Goal: Complete application form: Complete application form

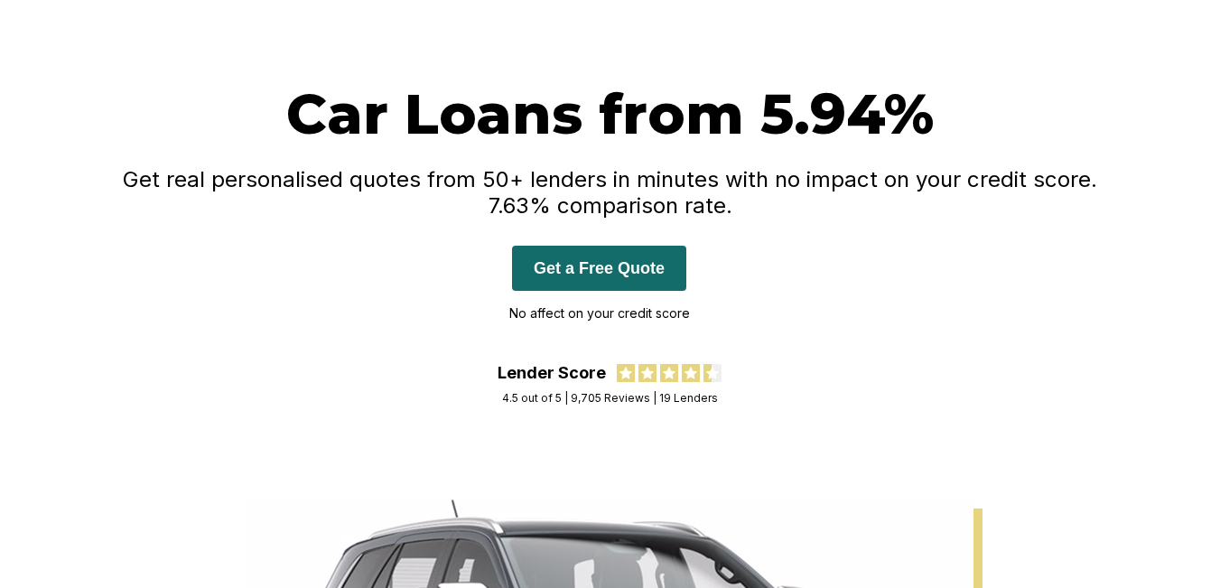
scroll to position [98, 0]
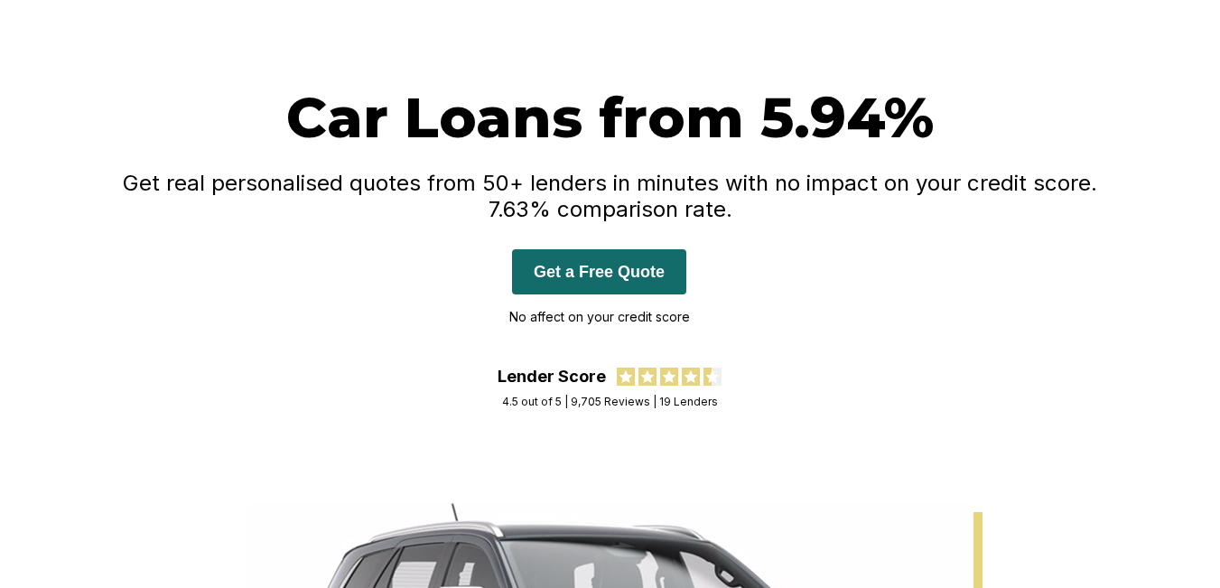
click at [590, 266] on button "Get a Free Quote" at bounding box center [599, 271] width 174 height 45
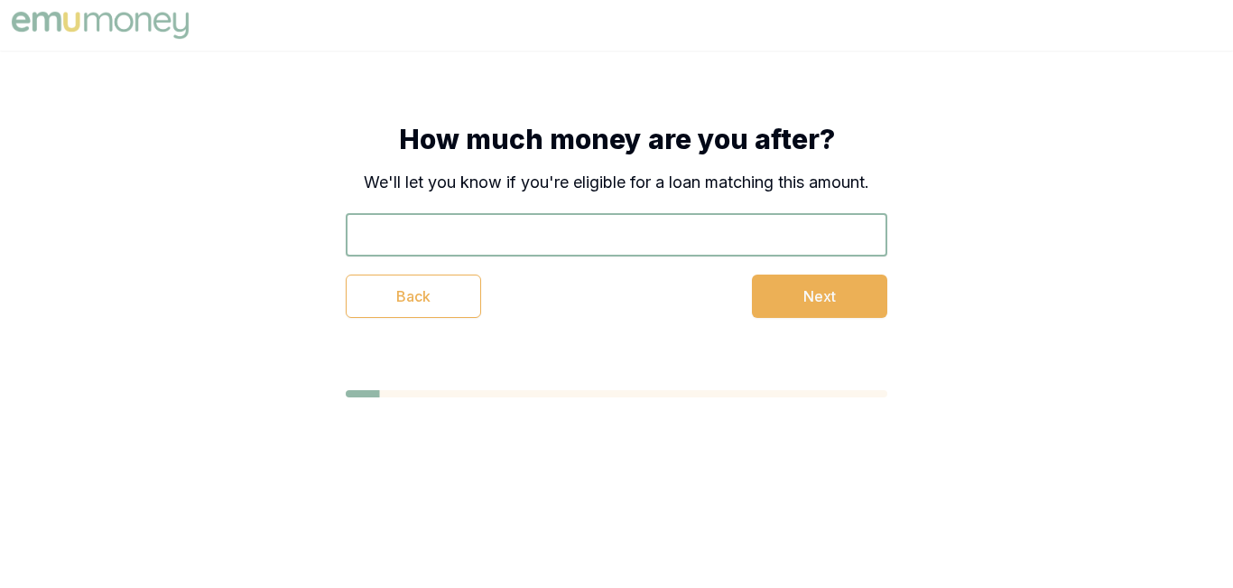
click at [514, 234] on input "text" at bounding box center [617, 234] width 542 height 43
click at [865, 294] on button "Next" at bounding box center [819, 295] width 135 height 43
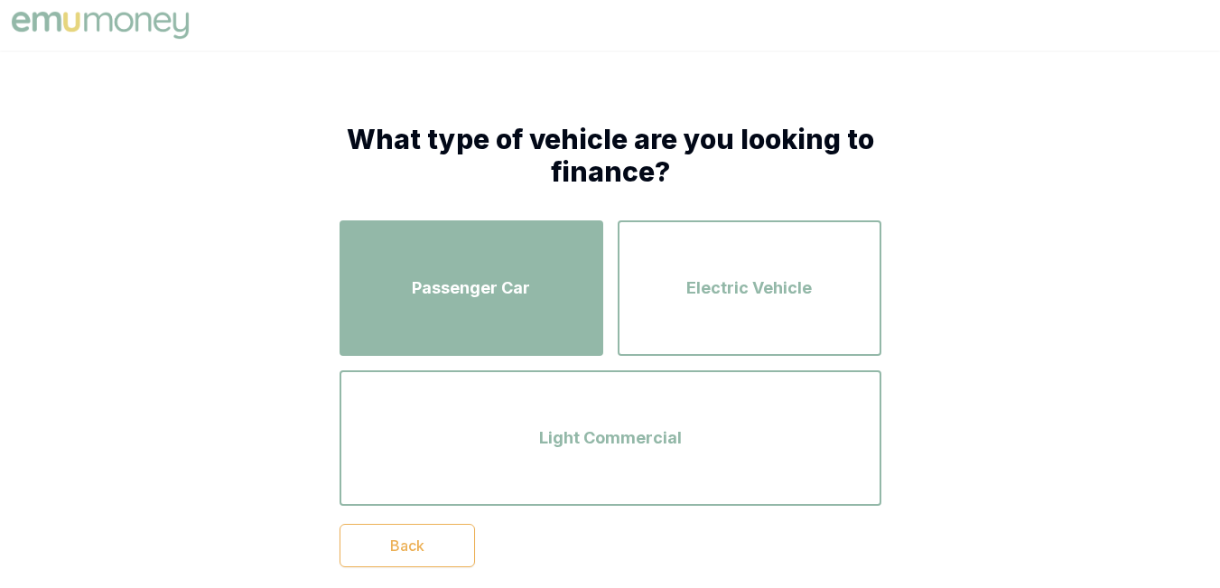
click at [578, 297] on div "Passenger Car" at bounding box center [471, 288] width 231 height 103
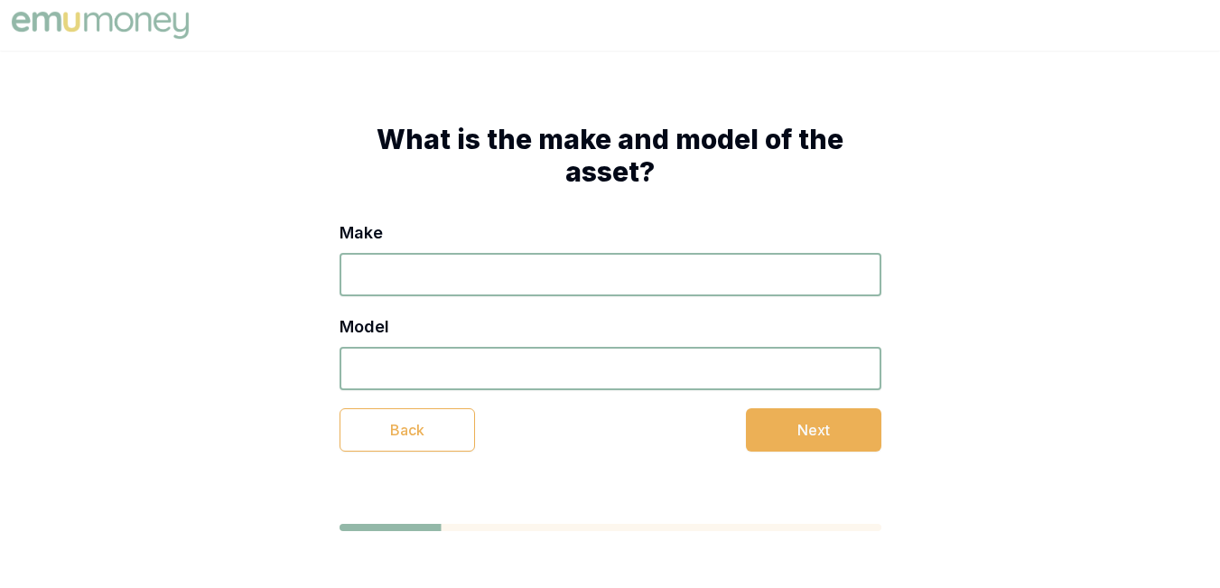
click at [458, 282] on input "Make" at bounding box center [610, 274] width 542 height 43
click at [374, 277] on input "toyoa" at bounding box center [610, 274] width 542 height 43
type input "Toyota"
click at [418, 365] on input "Model" at bounding box center [610, 368] width 542 height 43
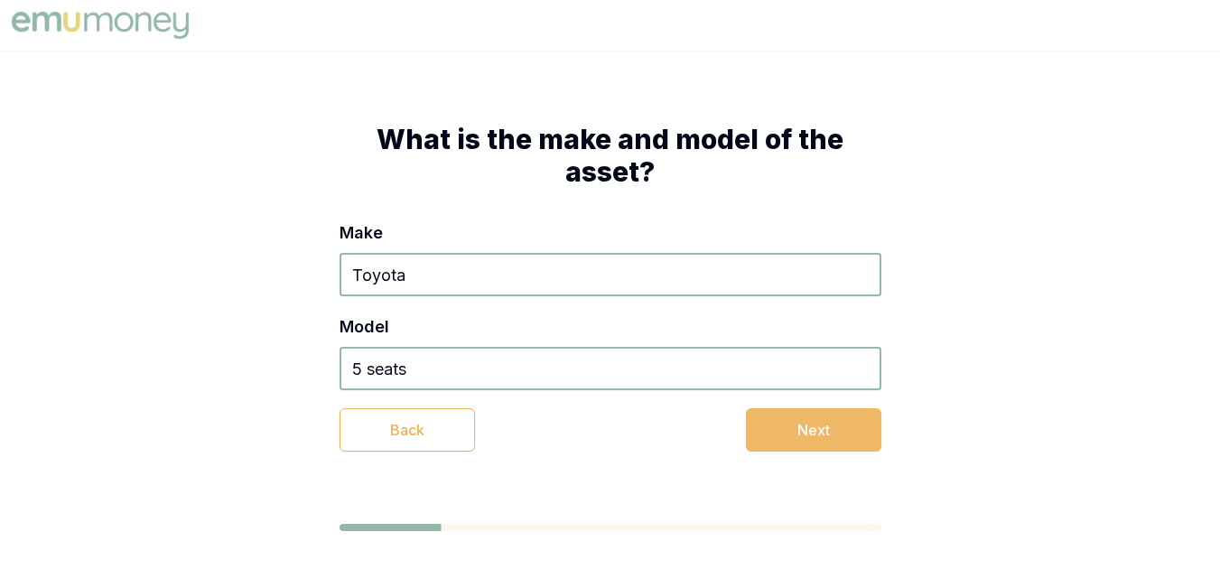
type input "5 seats"
click at [803, 423] on button "Next" at bounding box center [813, 429] width 135 height 43
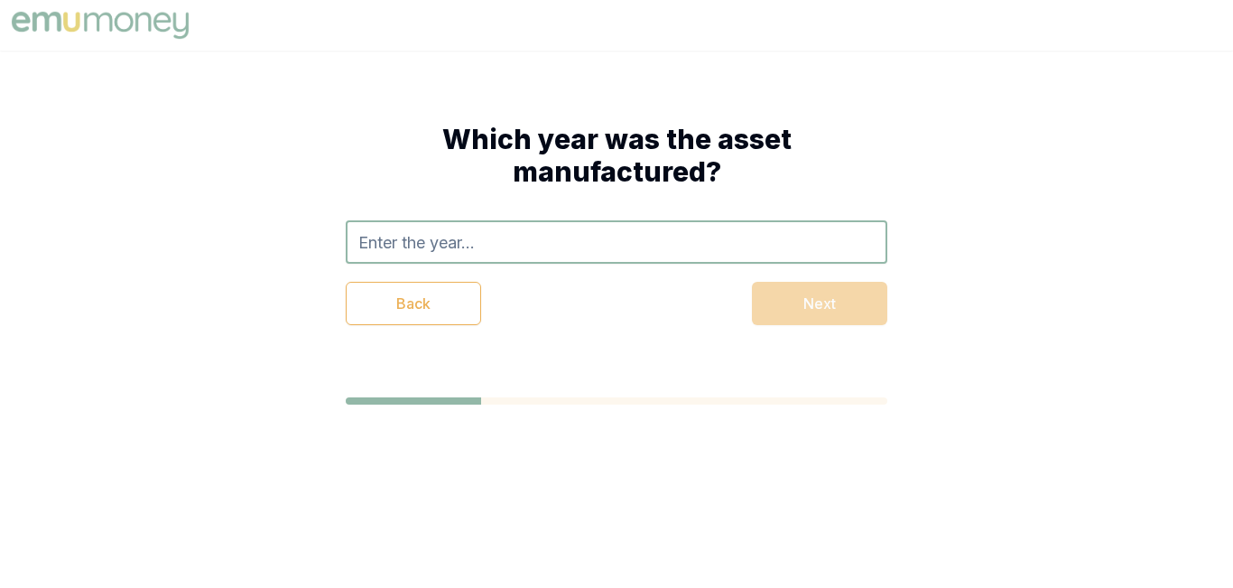
click at [581, 244] on input "text" at bounding box center [617, 241] width 542 height 43
type input "2000"
click at [640, 358] on div "Which year was the asset manufactured? 2000 2000 Back Next" at bounding box center [617, 224] width 686 height 347
click at [765, 408] on div at bounding box center [617, 436] width 542 height 79
click at [772, 246] on input "2000" at bounding box center [617, 241] width 542 height 43
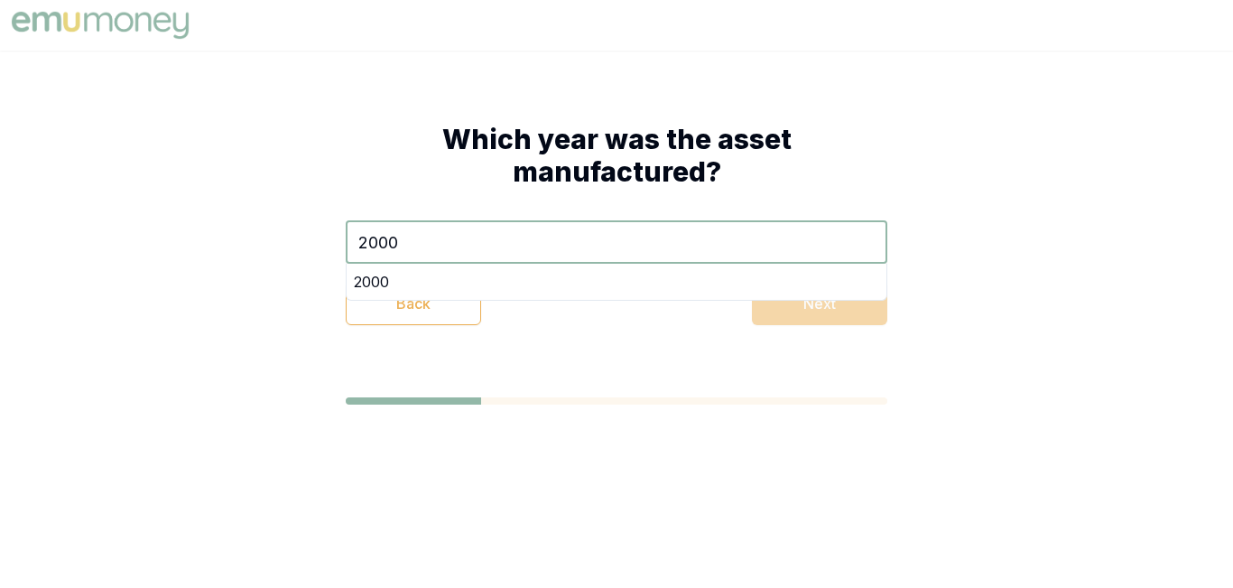
click at [850, 321] on div "Back Next" at bounding box center [617, 303] width 542 height 43
click at [850, 312] on div "Back Next" at bounding box center [617, 303] width 542 height 43
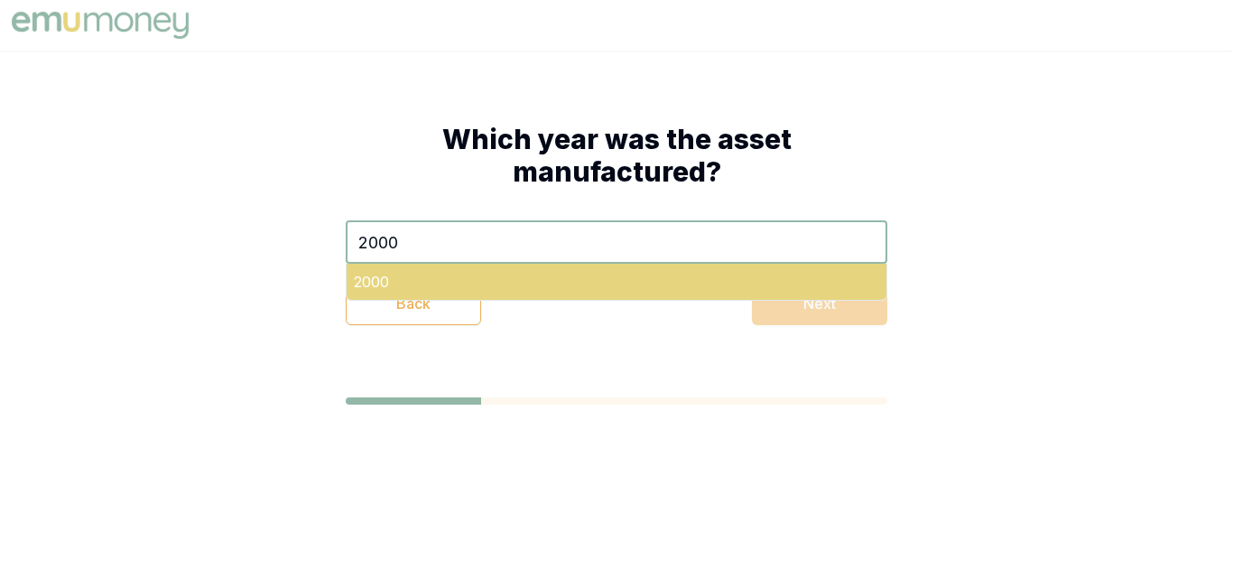
click at [523, 274] on div "2000" at bounding box center [617, 282] width 540 height 36
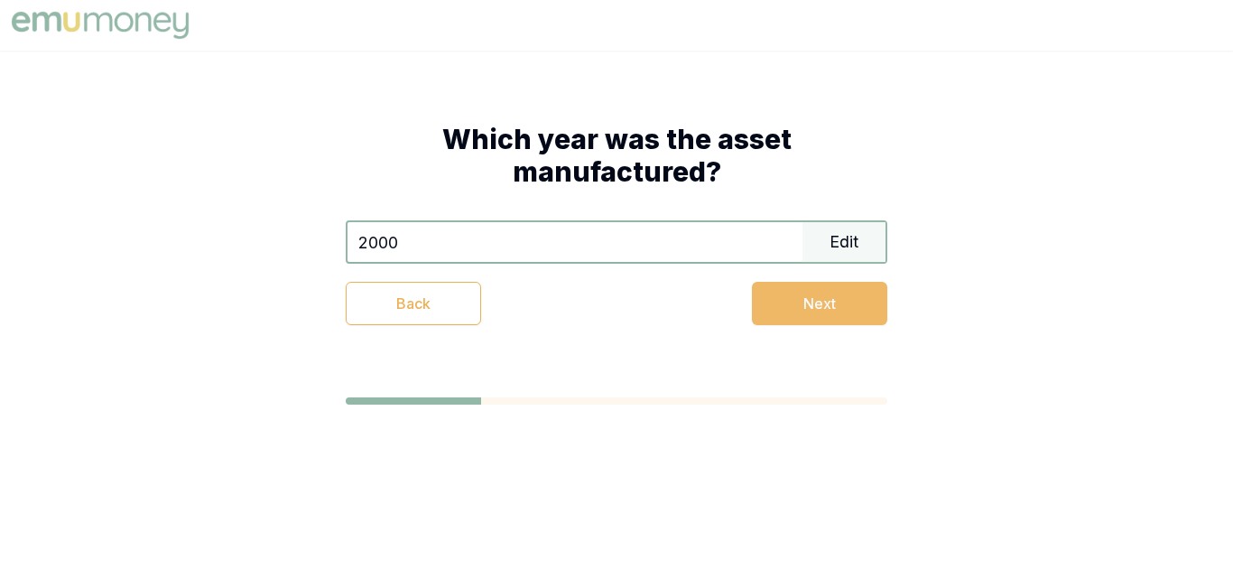
click at [811, 298] on button "Next" at bounding box center [819, 303] width 135 height 43
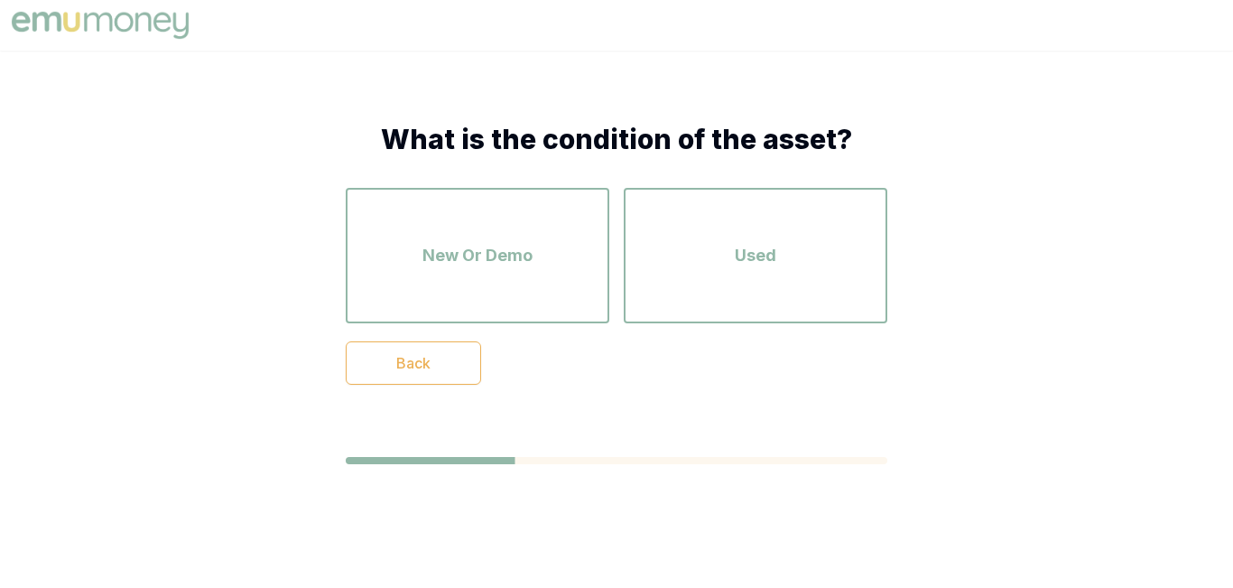
click at [733, 376] on div "Back" at bounding box center [617, 362] width 542 height 43
click at [749, 337] on div "What is the condition of the asset? New Or Demo Used Back" at bounding box center [617, 254] width 542 height 262
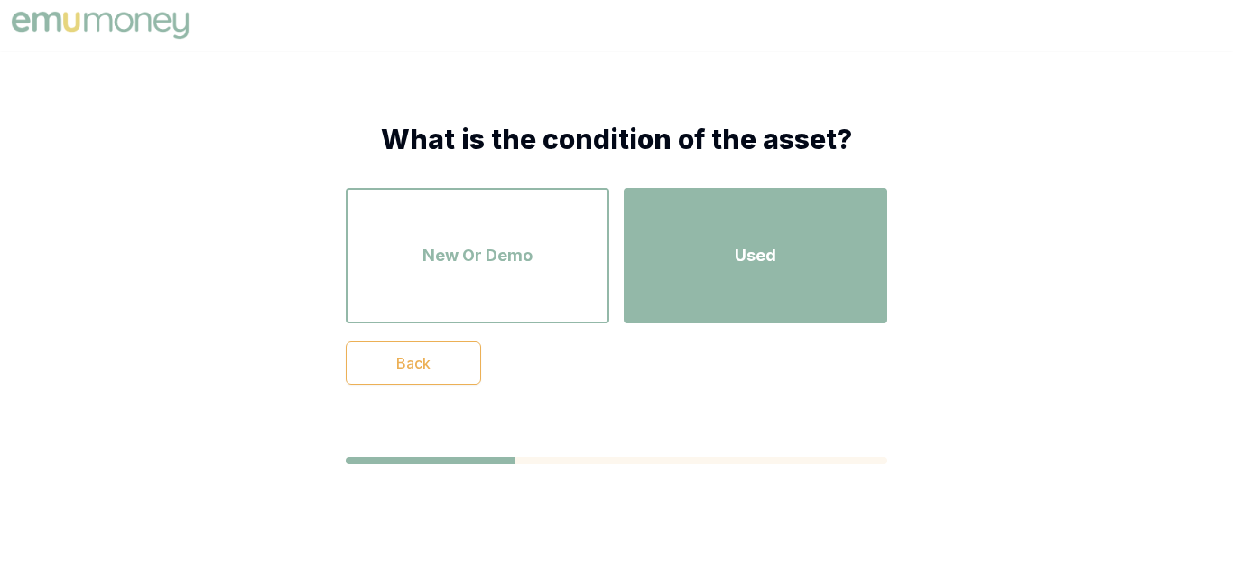
click at [761, 228] on div "Used" at bounding box center [755, 255] width 231 height 103
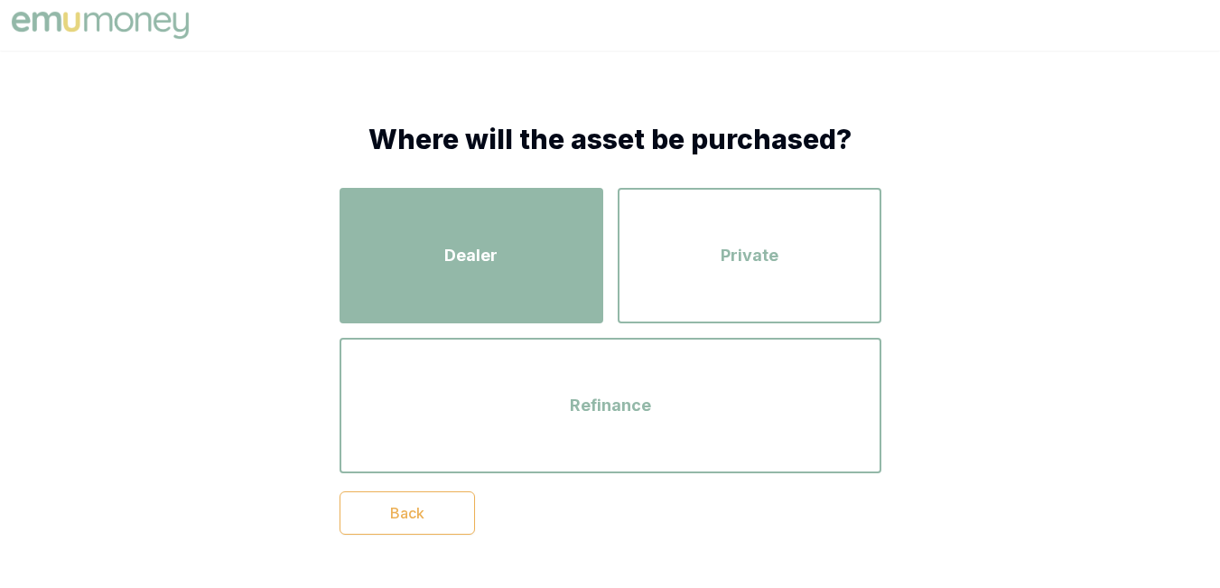
click at [522, 192] on button "Dealer" at bounding box center [471, 255] width 264 height 135
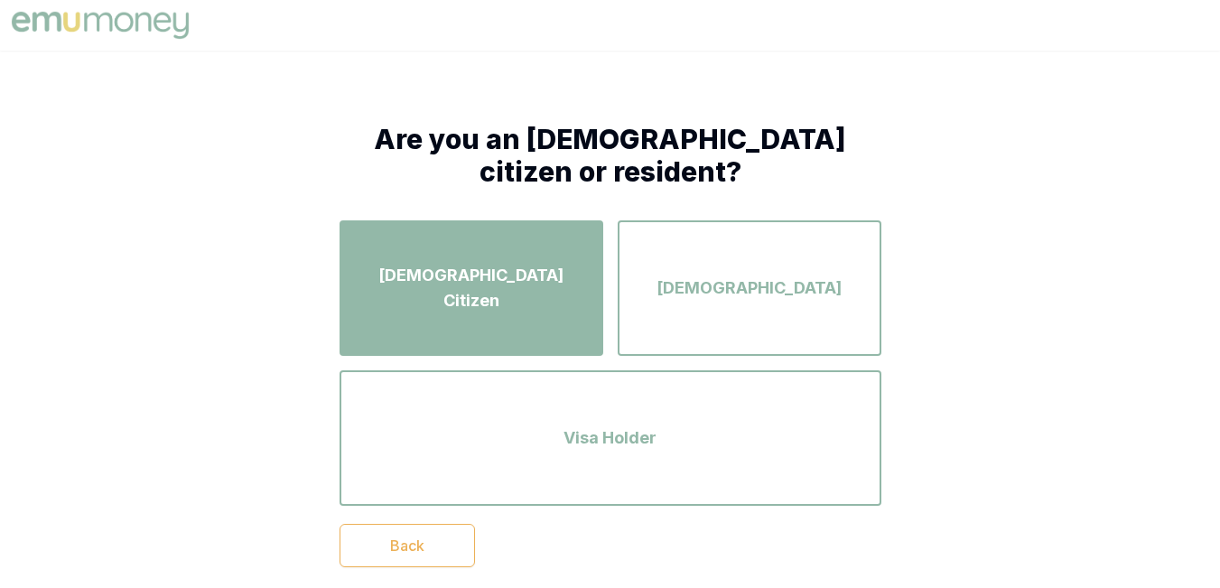
click at [590, 336] on button "Australian Citizen" at bounding box center [471, 287] width 264 height 135
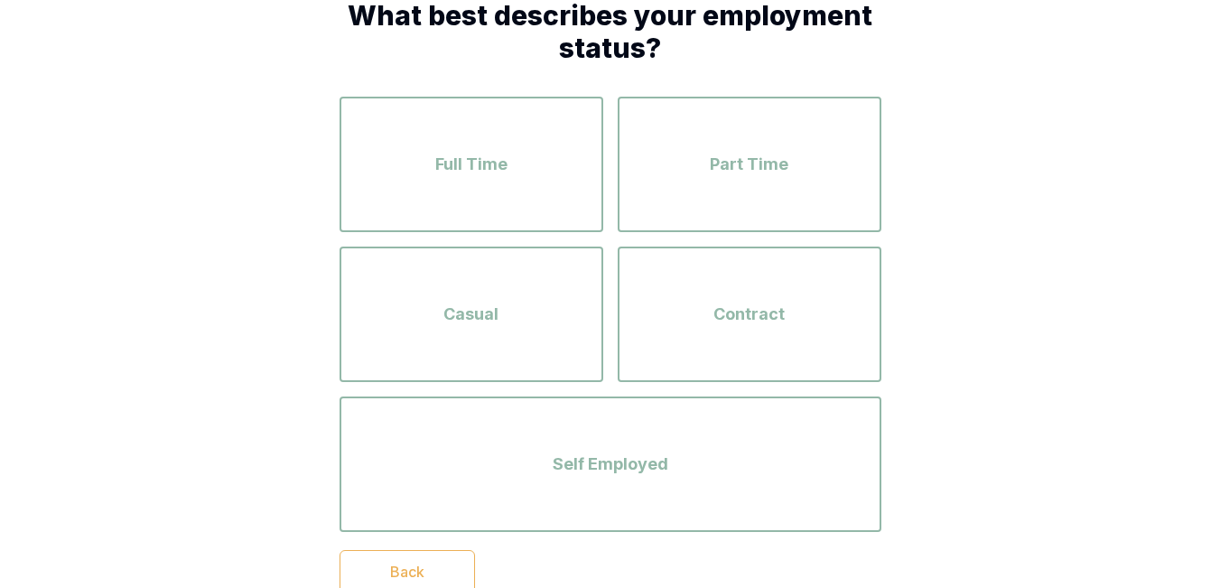
scroll to position [114, 0]
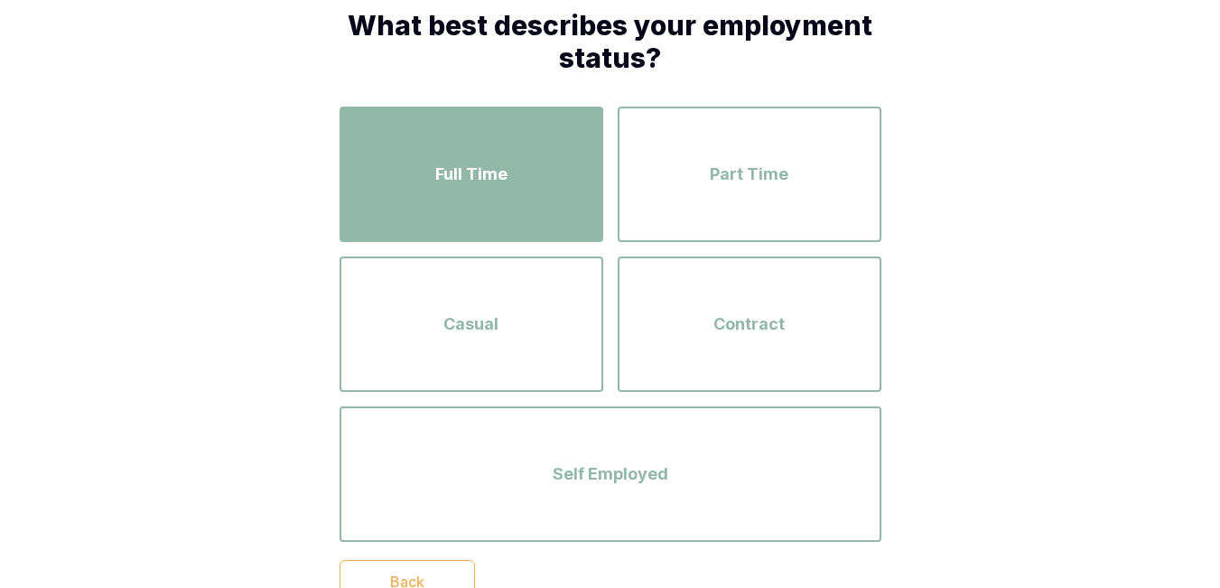
click at [572, 211] on div "Full Time" at bounding box center [471, 174] width 231 height 103
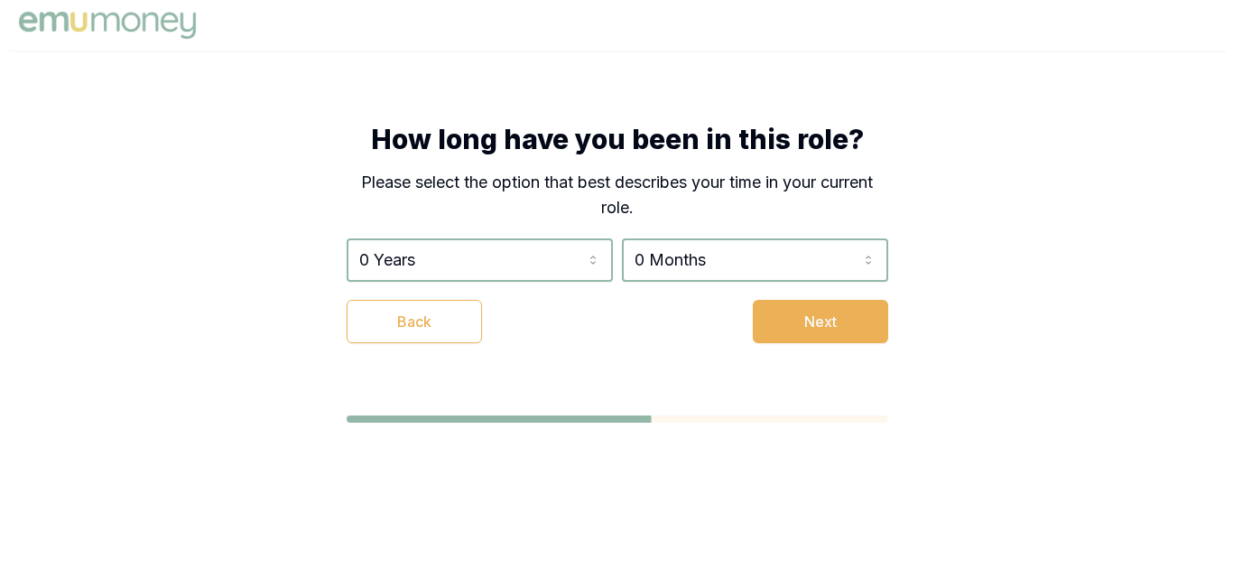
scroll to position [0, 0]
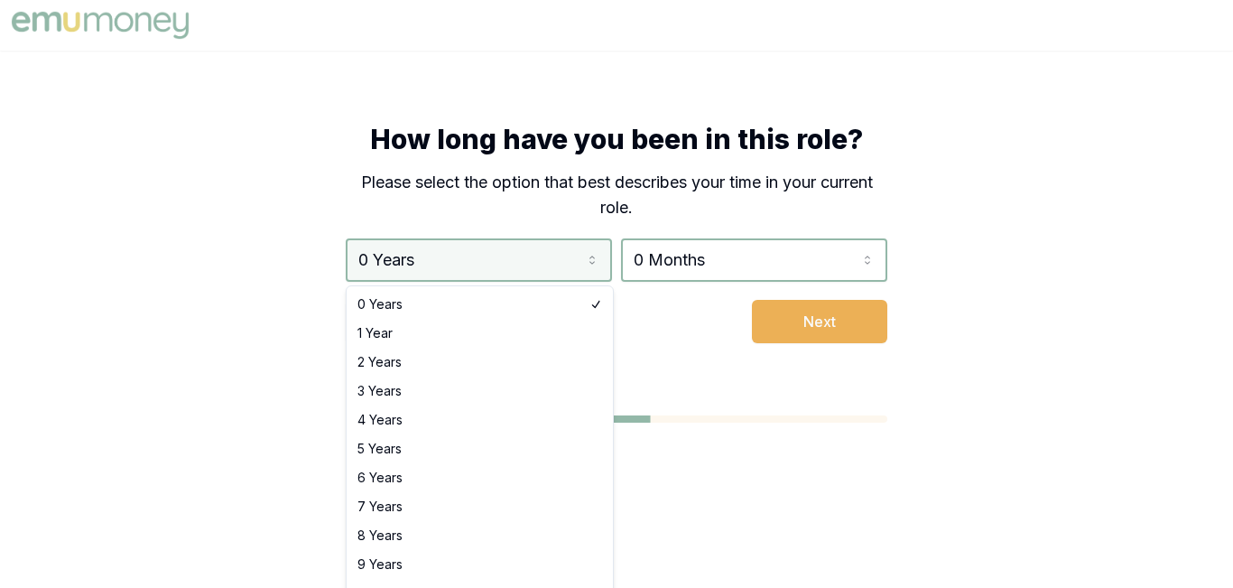
click at [571, 268] on html "How long have you been in this role? Please select the option that best describ…" at bounding box center [616, 294] width 1233 height 588
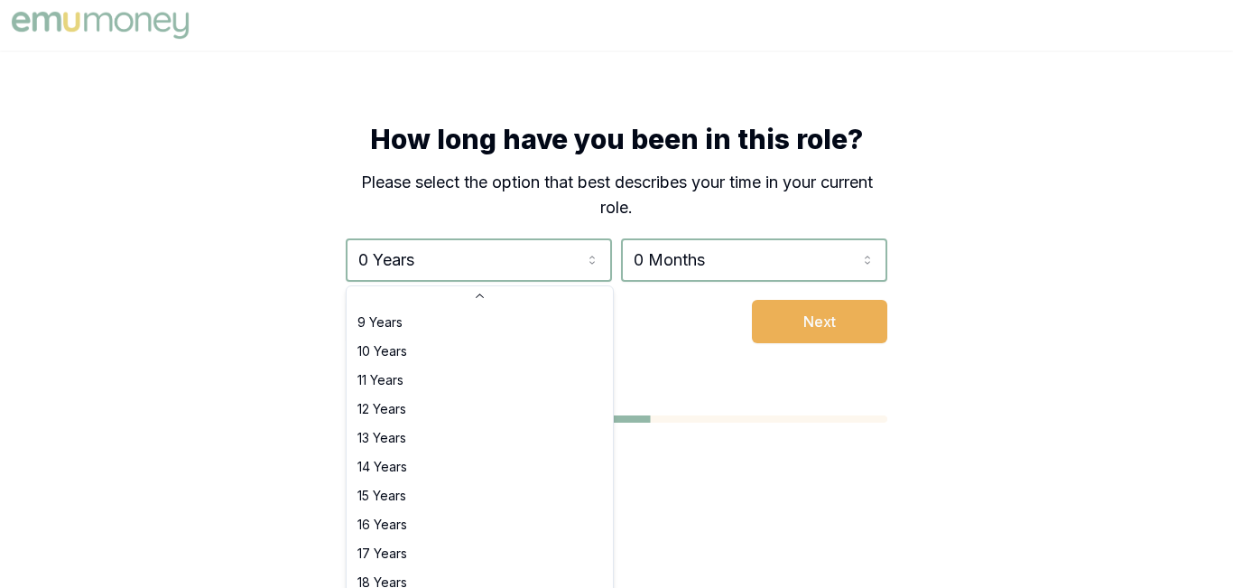
scroll to position [290, 0]
select select "19"
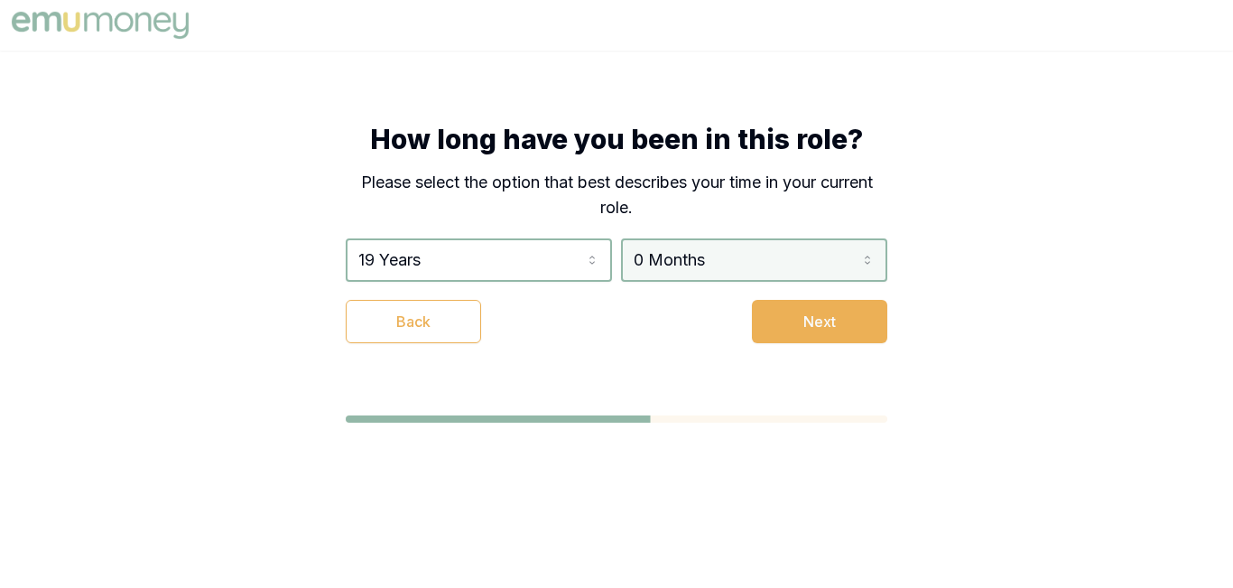
click at [757, 254] on html "How long have you been in this role? Please select the option that best describ…" at bounding box center [616, 294] width 1233 height 588
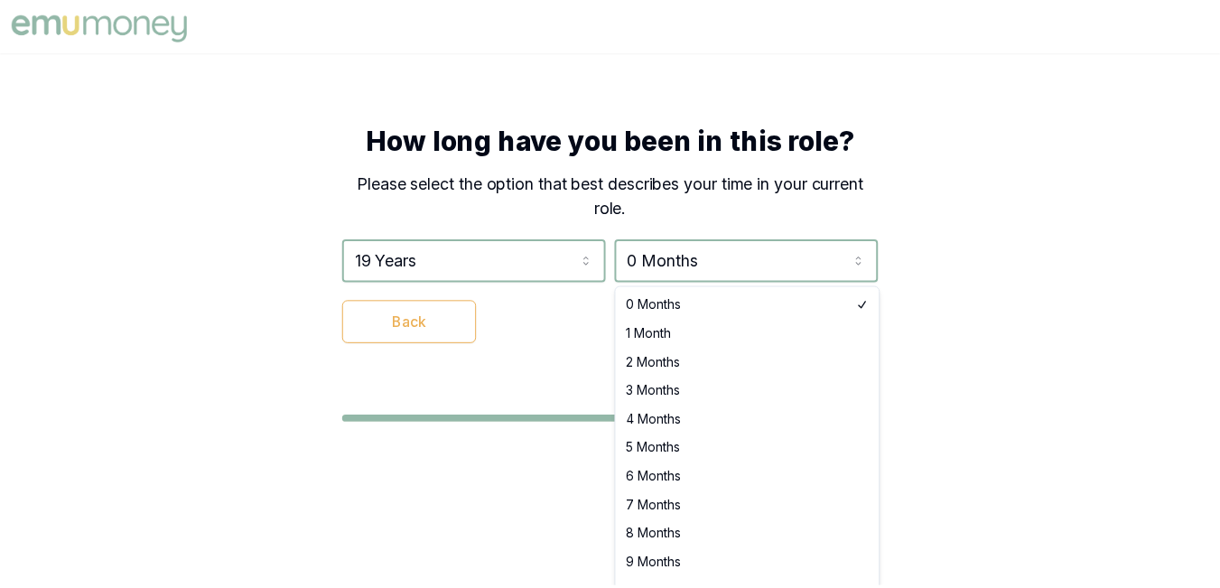
scroll to position [30, 0]
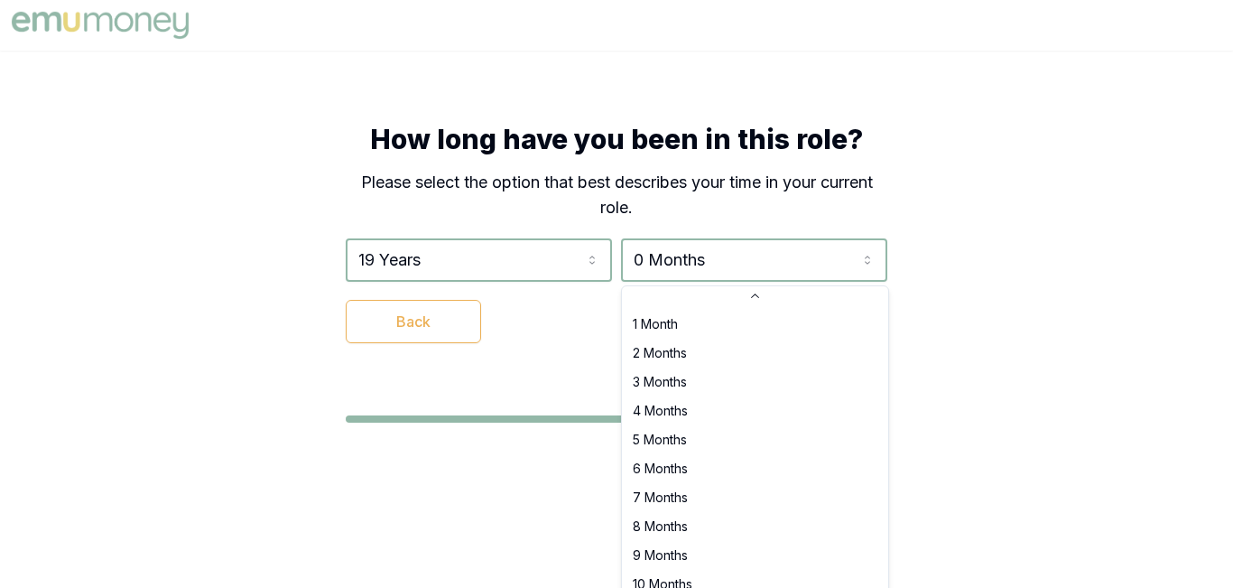
select select "10"
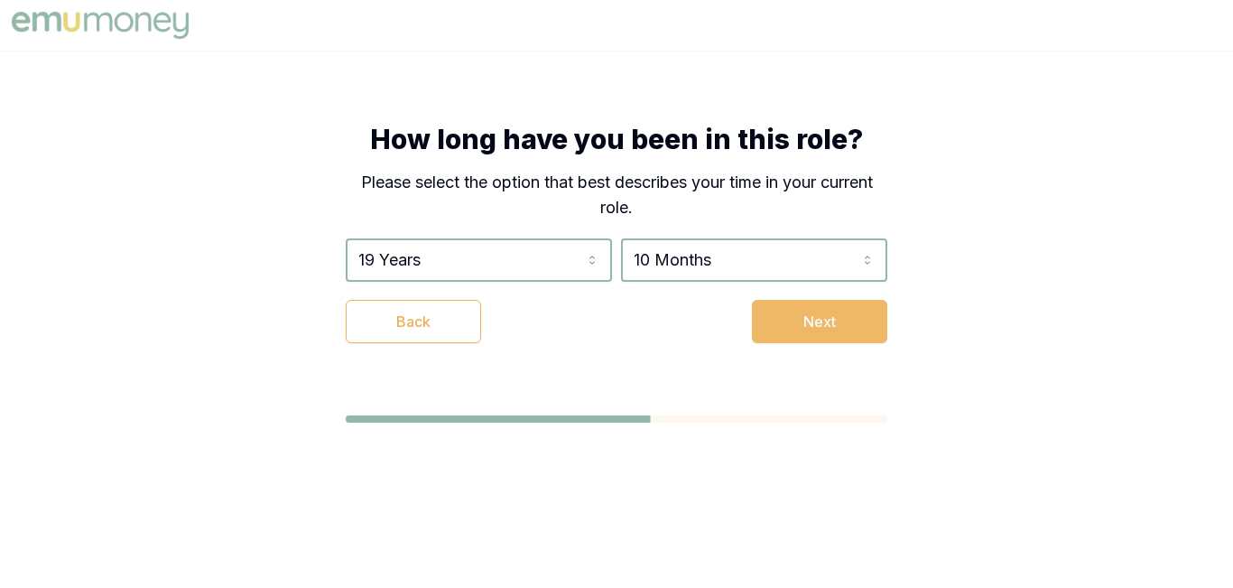
click at [809, 330] on button "Next" at bounding box center [819, 321] width 135 height 43
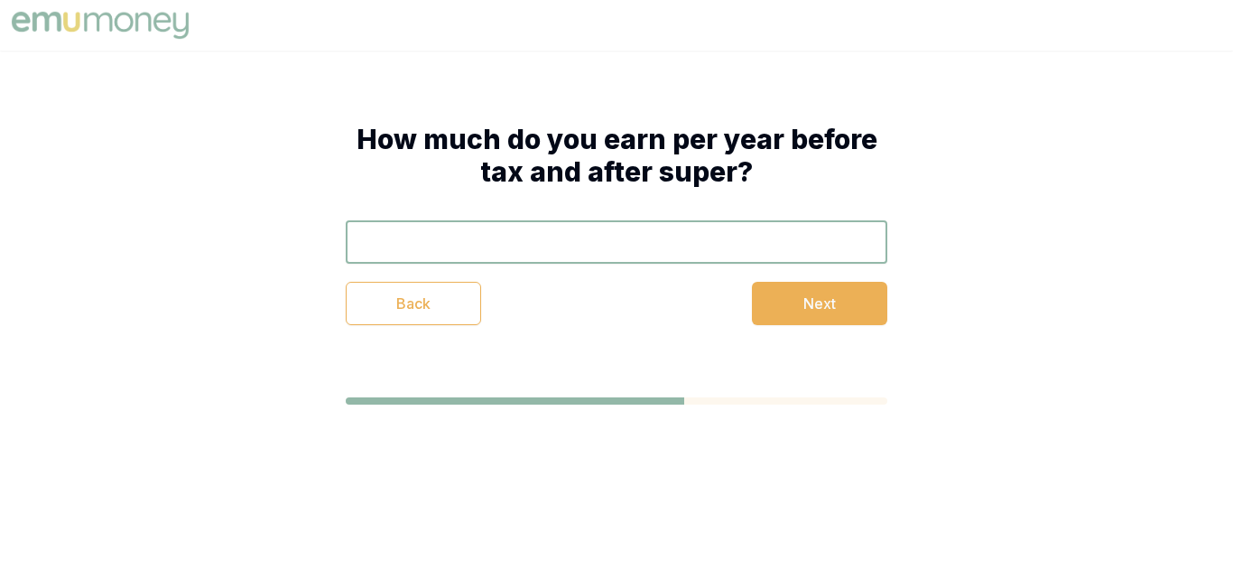
click at [607, 265] on div "Back Next" at bounding box center [617, 272] width 542 height 105
click at [790, 324] on button "Next" at bounding box center [819, 303] width 135 height 43
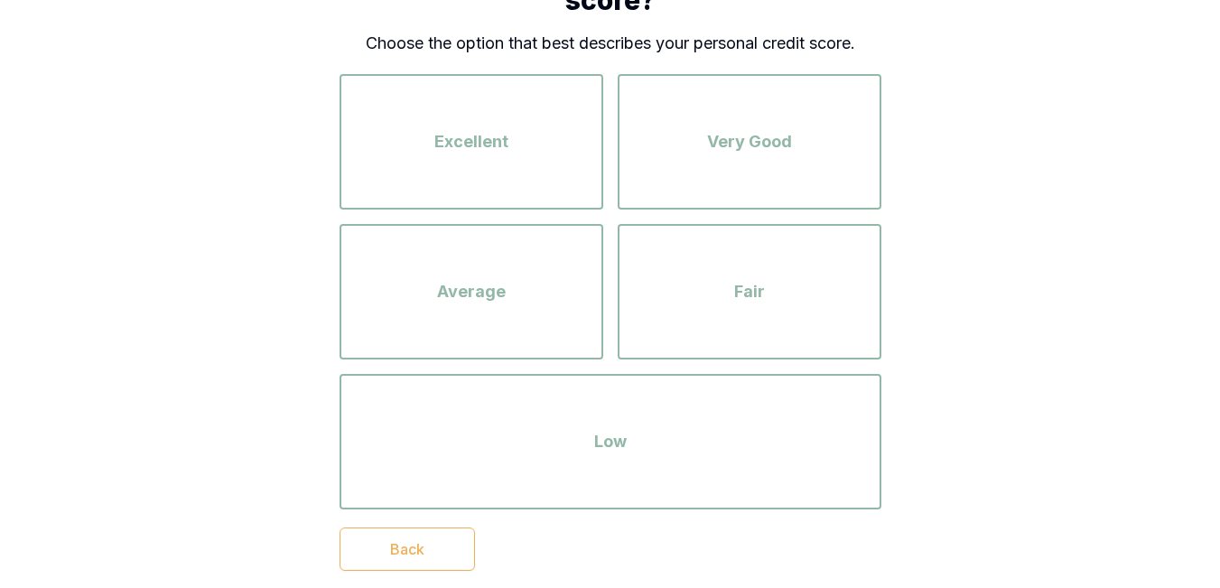
scroll to position [239, 0]
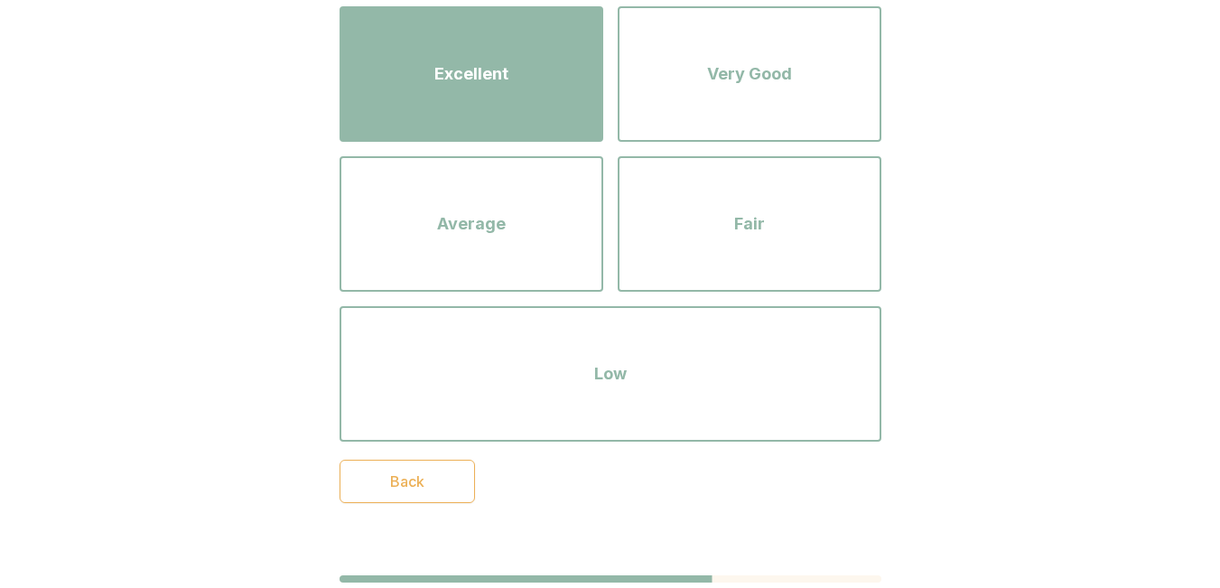
click at [541, 120] on div "Excellent" at bounding box center [471, 74] width 231 height 103
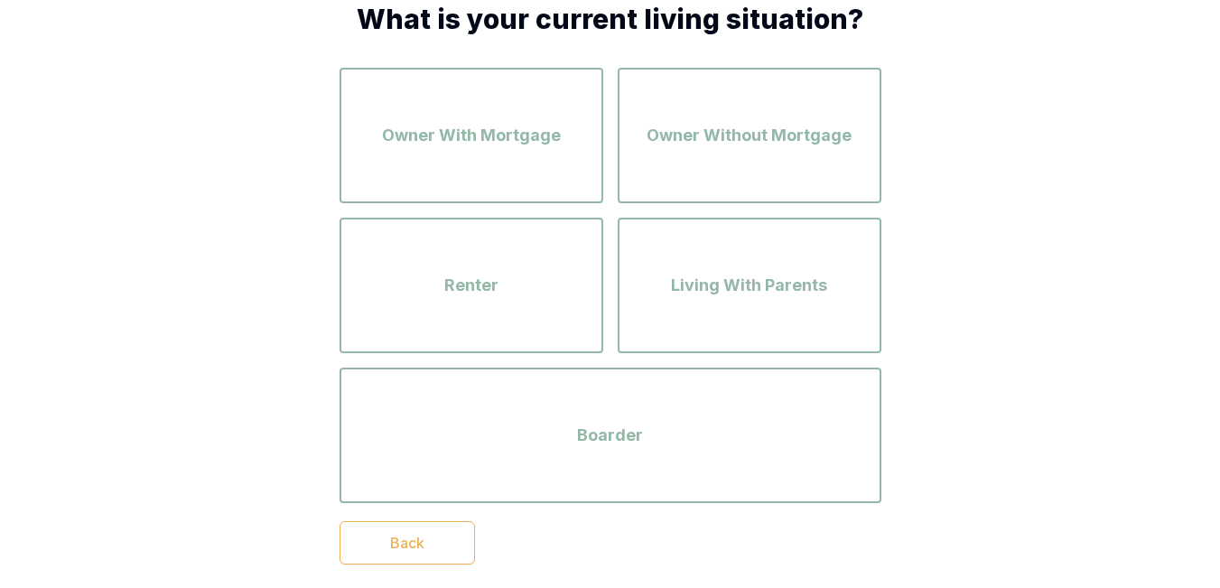
scroll to position [121, 0]
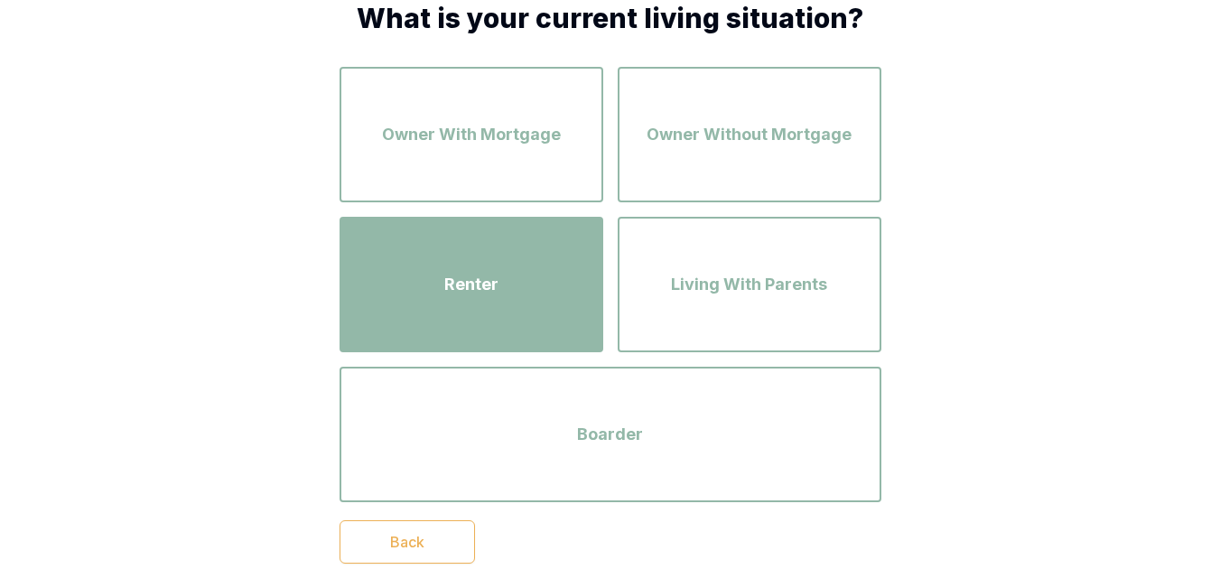
click at [572, 271] on div "Renter" at bounding box center [471, 284] width 231 height 103
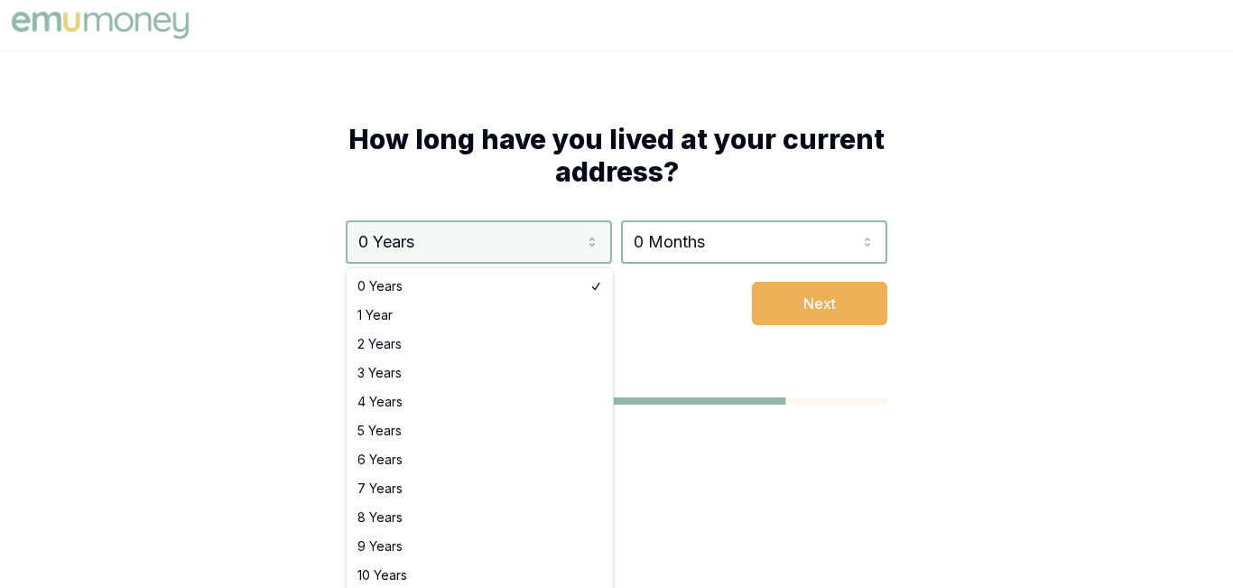
click at [566, 246] on html "How long have you lived at your current address? 0 Years 0 Years 1 Year 2 Years…" at bounding box center [616, 294] width 1233 height 588
select select "3"
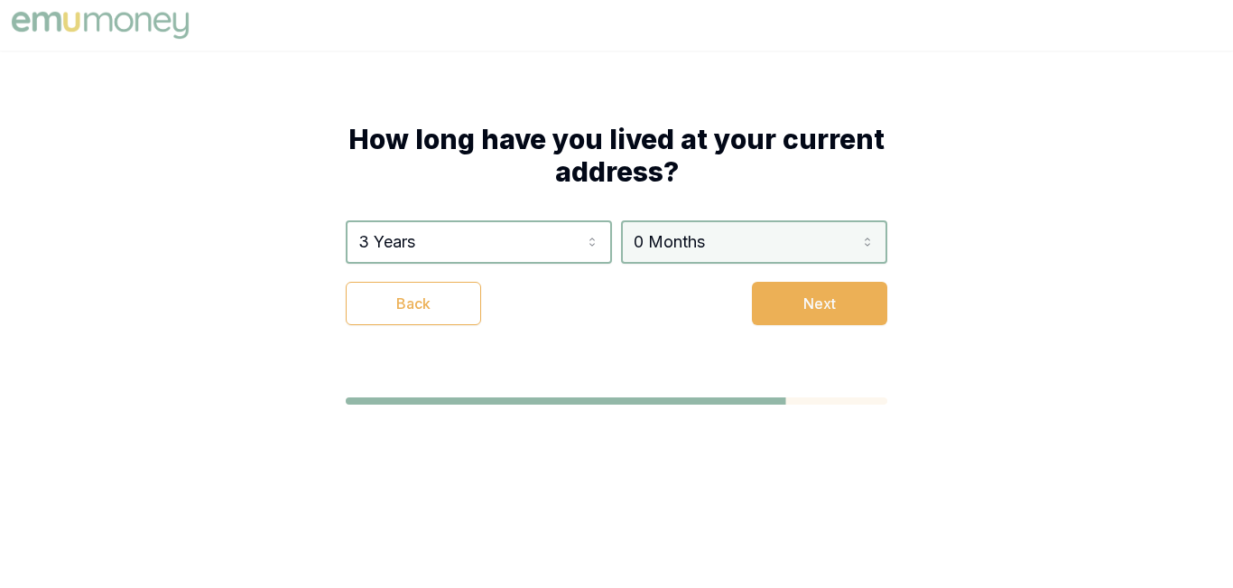
click at [752, 246] on html "How long have you lived at your current address? 3 Years 0 Years 1 Year 2 Years…" at bounding box center [616, 294] width 1233 height 588
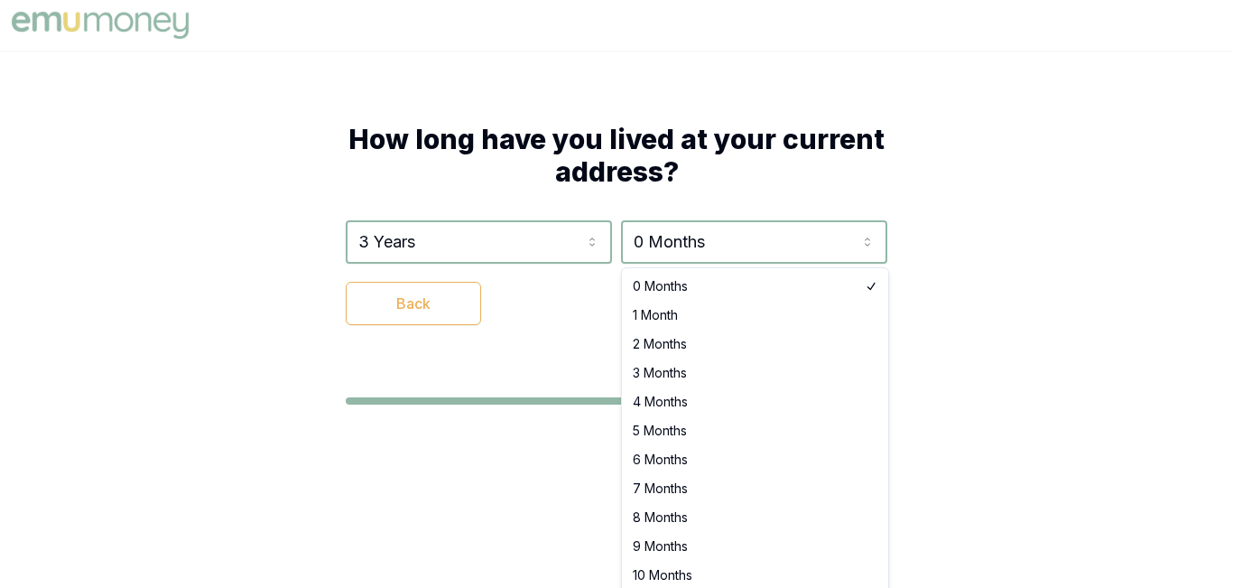
click at [553, 378] on html "How long have you lived at your current address? 3 Years 0 Years 1 Year 2 Years…" at bounding box center [616, 294] width 1233 height 588
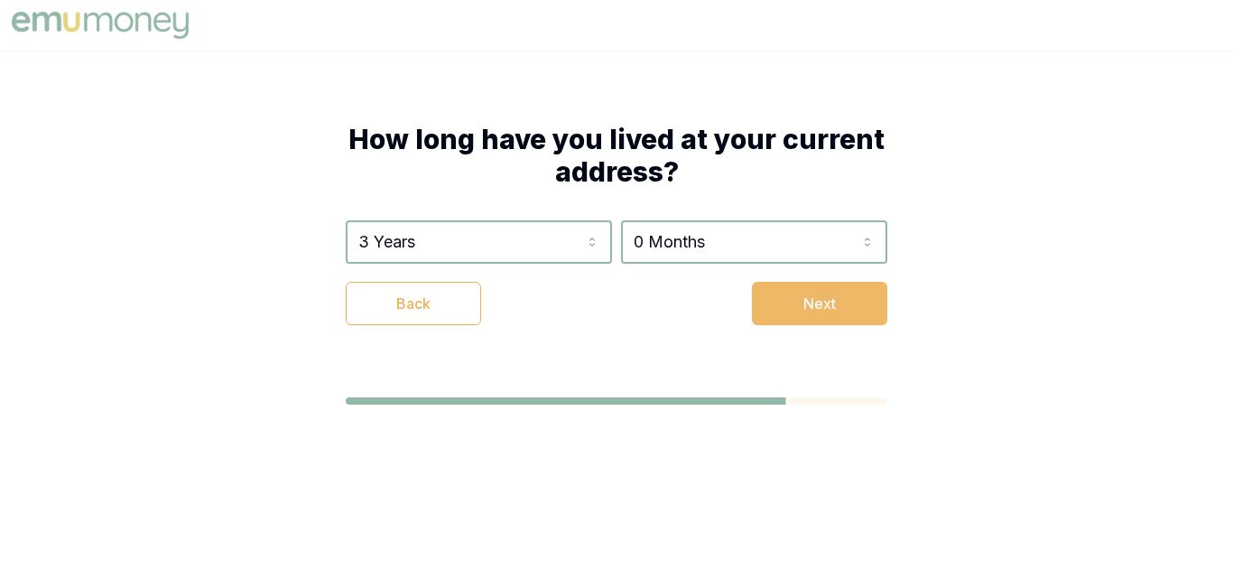
click at [842, 300] on button "Next" at bounding box center [819, 303] width 135 height 43
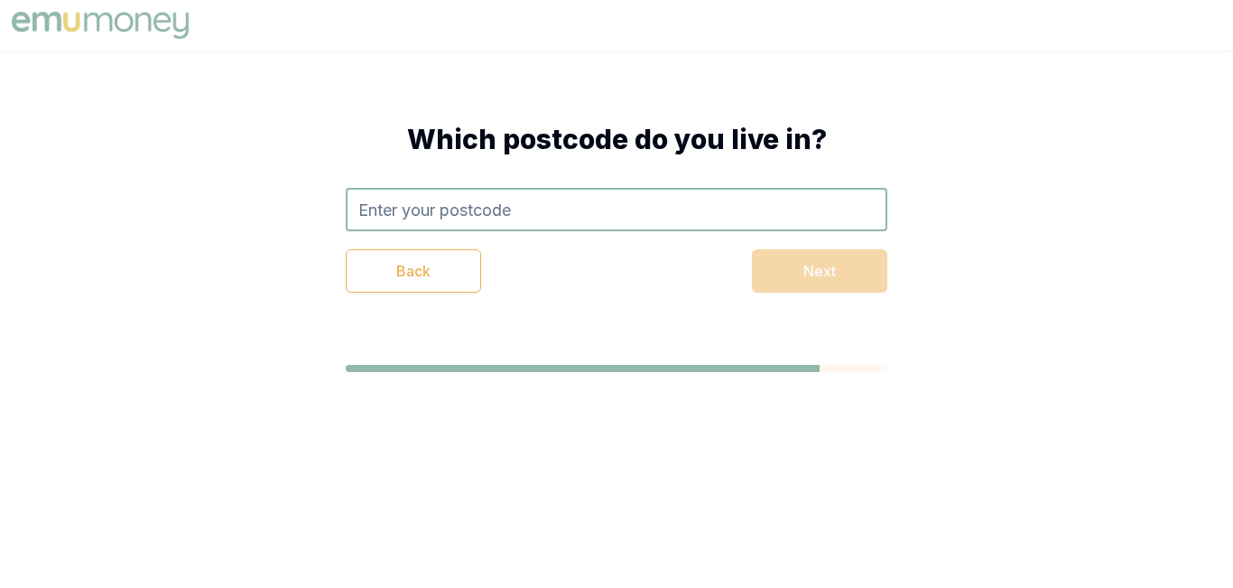
click at [567, 222] on input "text" at bounding box center [617, 209] width 542 height 43
click at [826, 289] on div "Back Next" at bounding box center [617, 270] width 542 height 43
click at [820, 275] on div "Back Next" at bounding box center [617, 270] width 542 height 43
click at [796, 276] on div "Back Next" at bounding box center [617, 270] width 542 height 43
click at [684, 205] on input "text" at bounding box center [617, 209] width 542 height 43
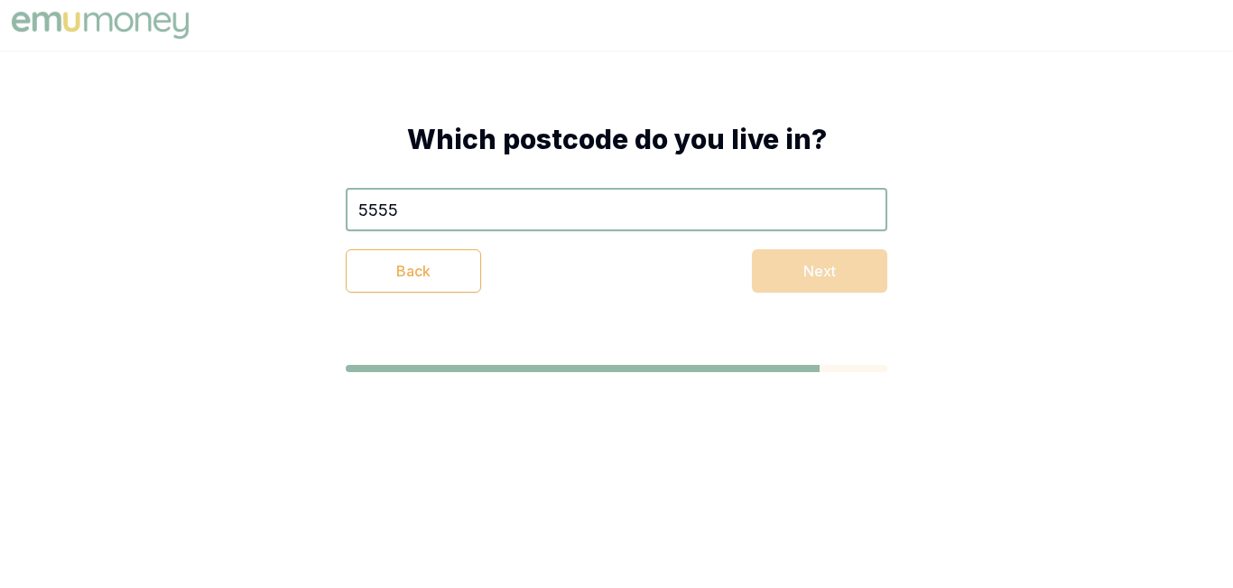
click at [637, 222] on input "5555" at bounding box center [617, 209] width 542 height 43
click at [575, 211] on input "5555" at bounding box center [617, 209] width 542 height 43
click at [456, 196] on input "5555" at bounding box center [617, 209] width 542 height 43
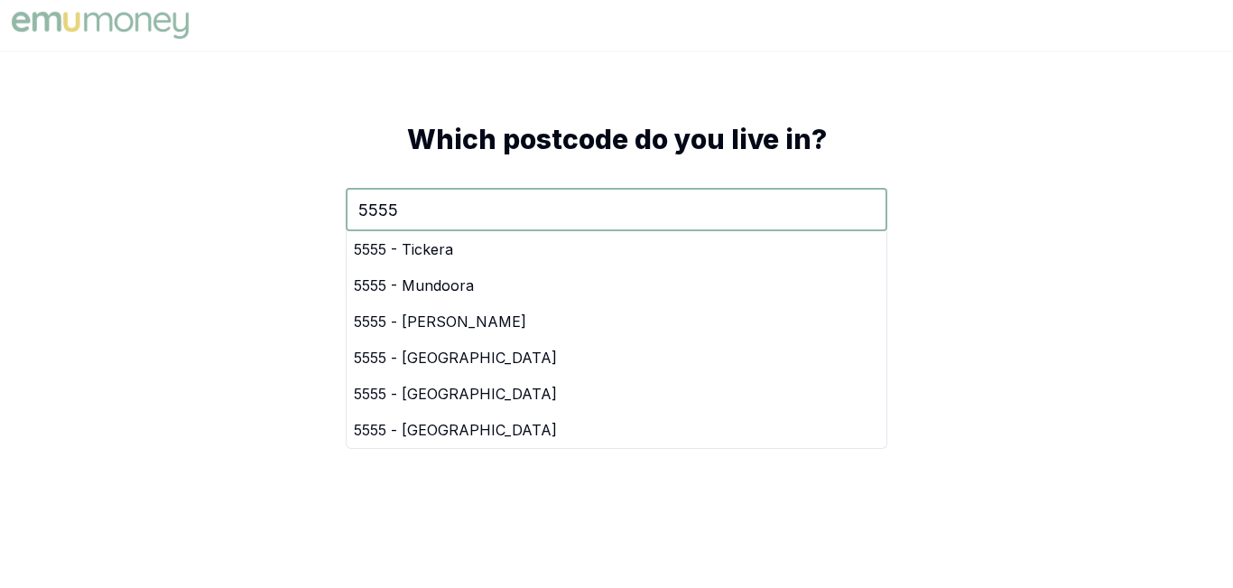
click at [463, 213] on input "5555" at bounding box center [617, 209] width 542 height 43
type input "5555"
click at [981, 283] on div "Which postcode do you live in? 5555 5555 - Tickera 5555 - Mundoora 5555 - Alfor…" at bounding box center [616, 248] width 1233 height 394
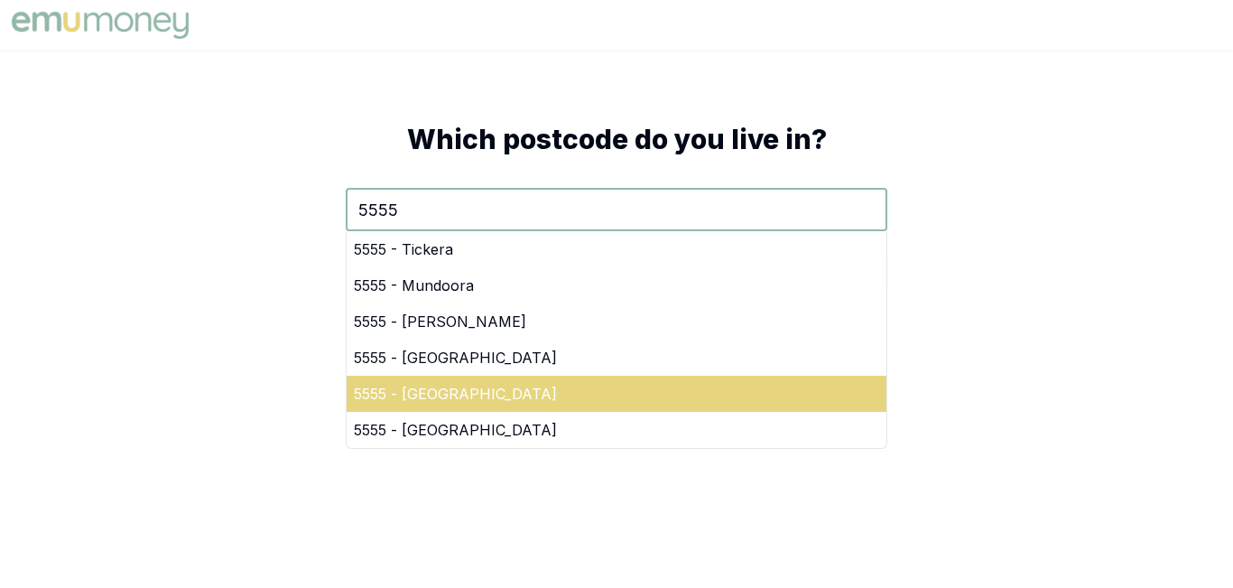
click at [722, 407] on div "5555 - Lake View" at bounding box center [617, 394] width 540 height 36
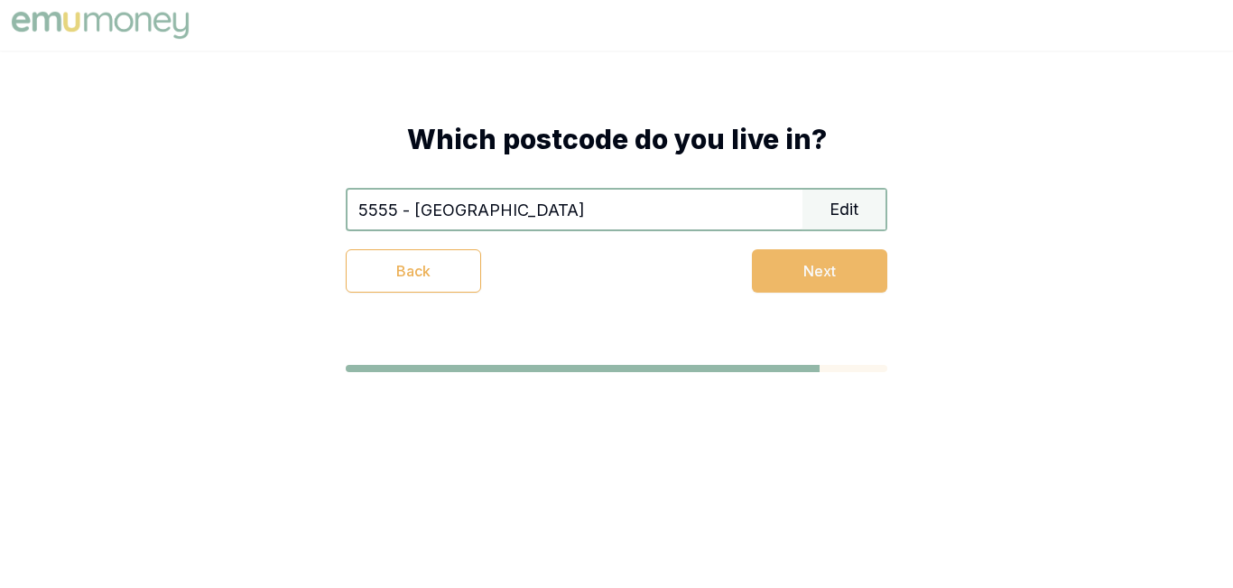
click at [864, 255] on button "Next" at bounding box center [819, 270] width 135 height 43
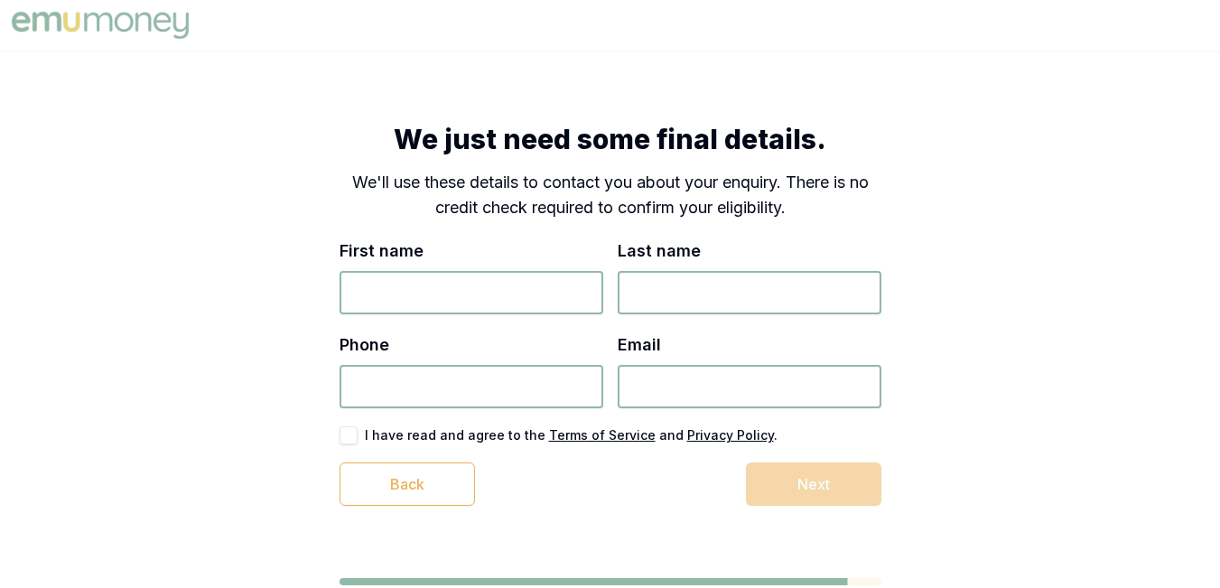
click at [553, 287] on input "First name" at bounding box center [471, 292] width 264 height 43
type input "bill"
click at [746, 304] on input "Last name" at bounding box center [750, 292] width 264 height 43
type input "smith"
click at [554, 388] on input "Phone" at bounding box center [471, 386] width 264 height 43
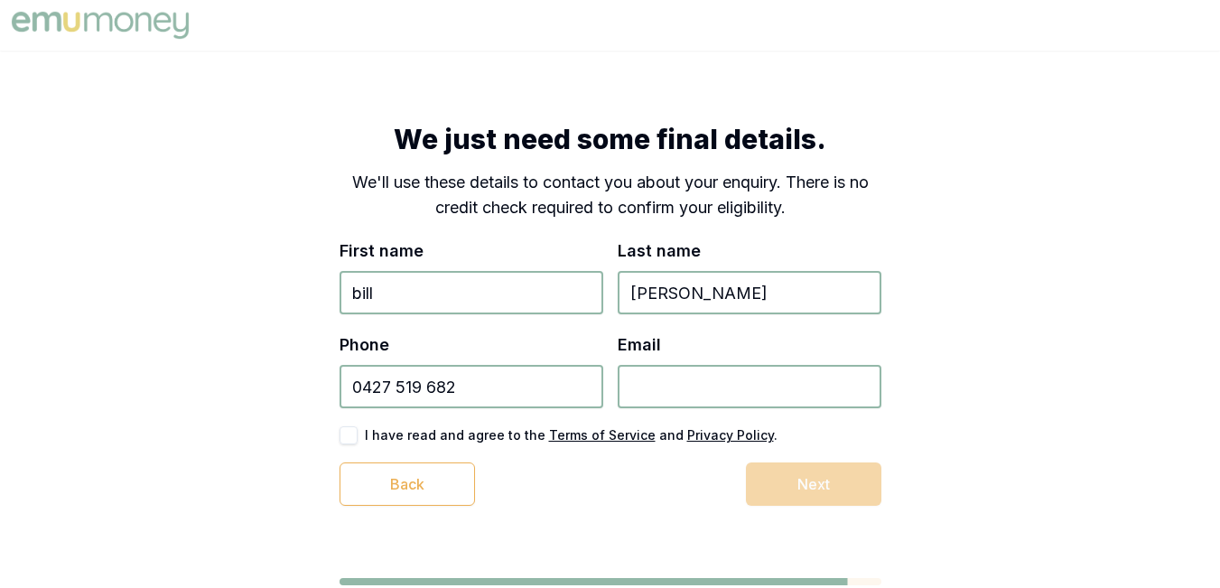
type input "0427 519 682"
click at [712, 395] on input "Email" at bounding box center [750, 386] width 264 height 43
click at [823, 461] on div "First name bill Last name smith Phone 0427 519 682 Email spending account I hav…" at bounding box center [610, 371] width 542 height 267
click at [812, 482] on div "Back Next" at bounding box center [610, 483] width 542 height 43
click at [814, 394] on input "spending account" at bounding box center [750, 386] width 264 height 43
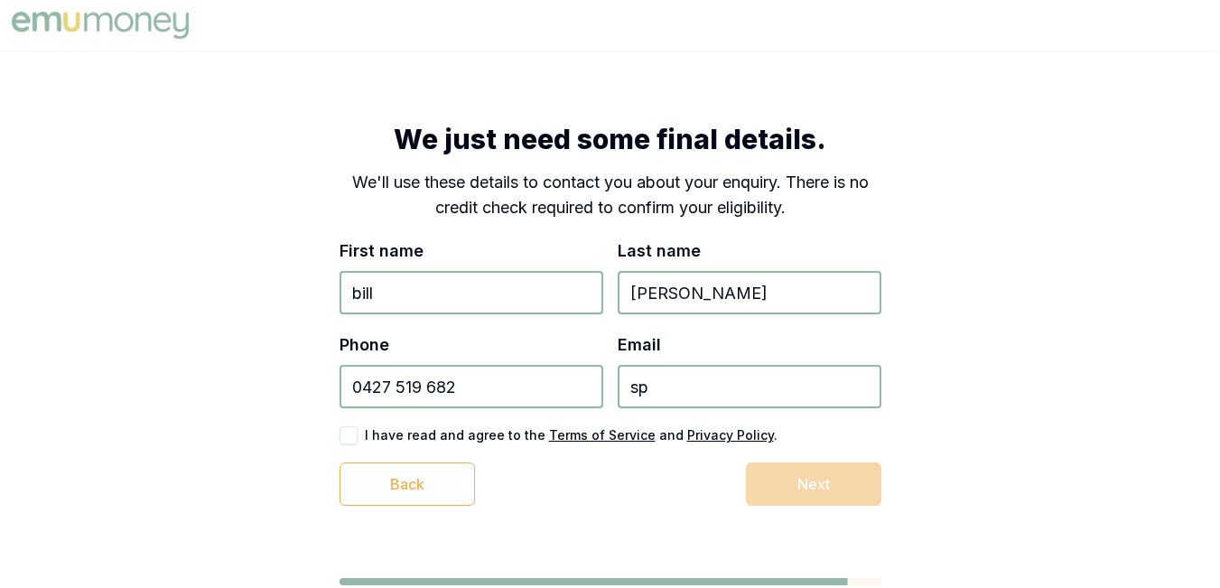
type input "s"
click at [959, 416] on div "We just need some final details. We'll use these details to contact you about y…" at bounding box center [610, 354] width 1220 height 607
click at [694, 390] on input "billsmith@gmail.com" at bounding box center [750, 386] width 264 height 43
type input "billsmith44@gmail.com"
click at [831, 501] on div "Back Next" at bounding box center [610, 483] width 542 height 43
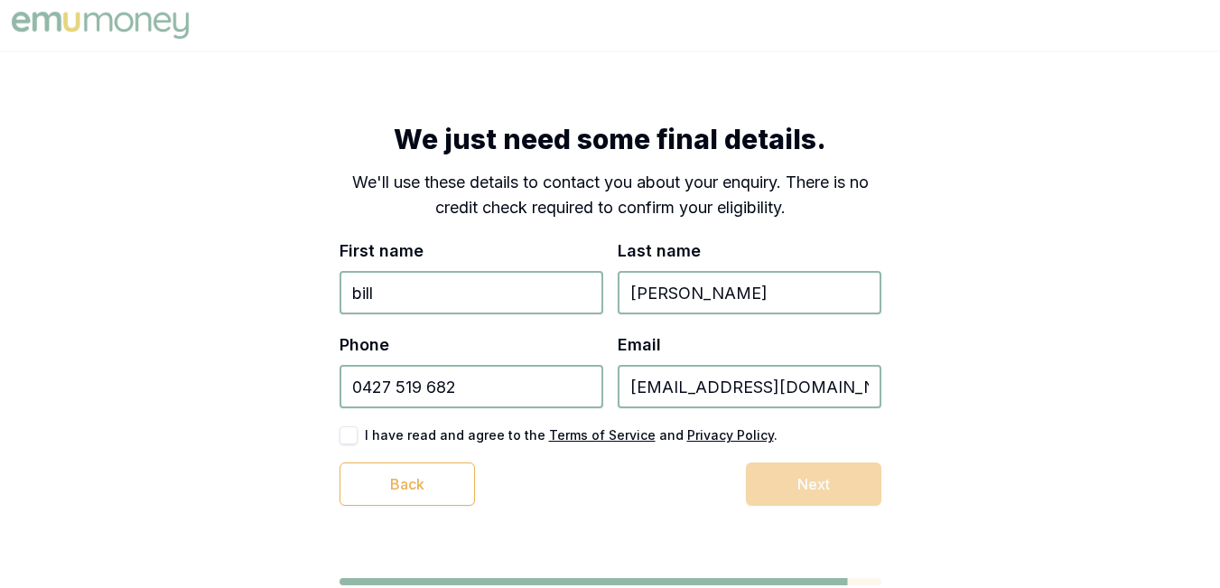
click at [349, 433] on button "button" at bounding box center [348, 435] width 18 height 18
click at [779, 488] on button "Next" at bounding box center [813, 483] width 135 height 43
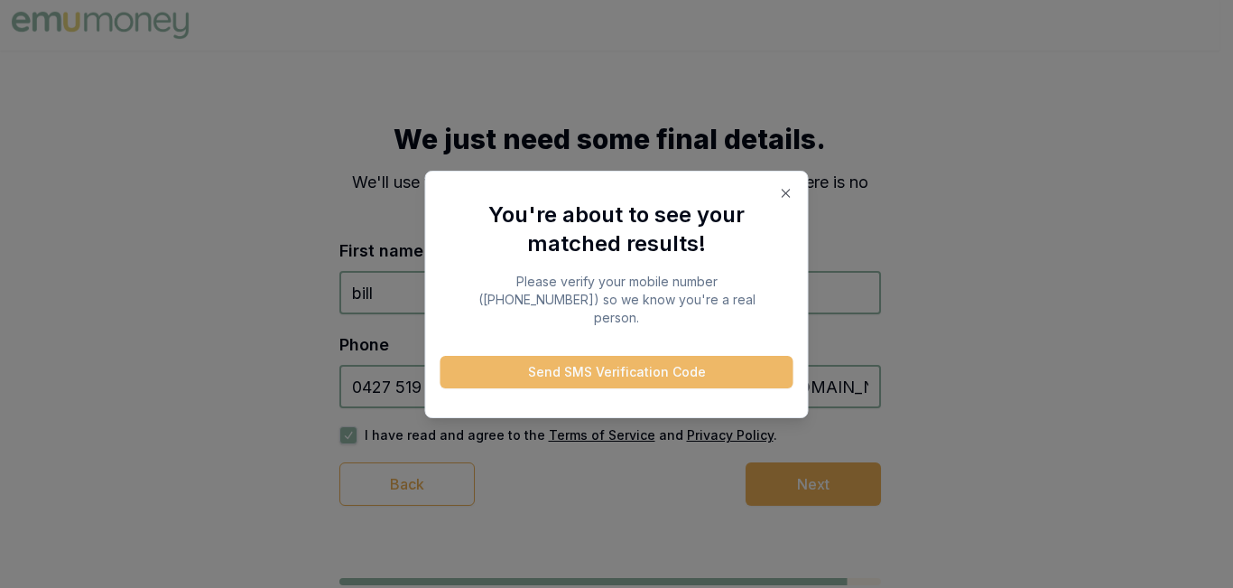
click at [650, 358] on button "Send SMS Verification Code" at bounding box center [617, 372] width 353 height 33
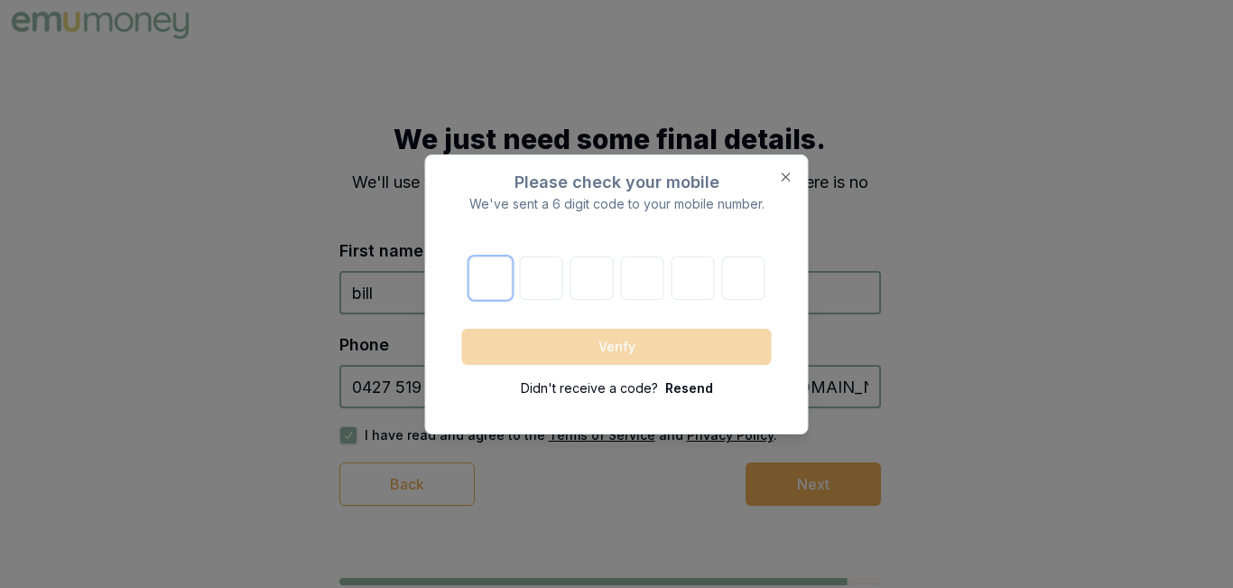
click at [491, 284] on input "number" at bounding box center [490, 277] width 43 height 43
type input "5"
type input "6"
type input "7"
type input "8"
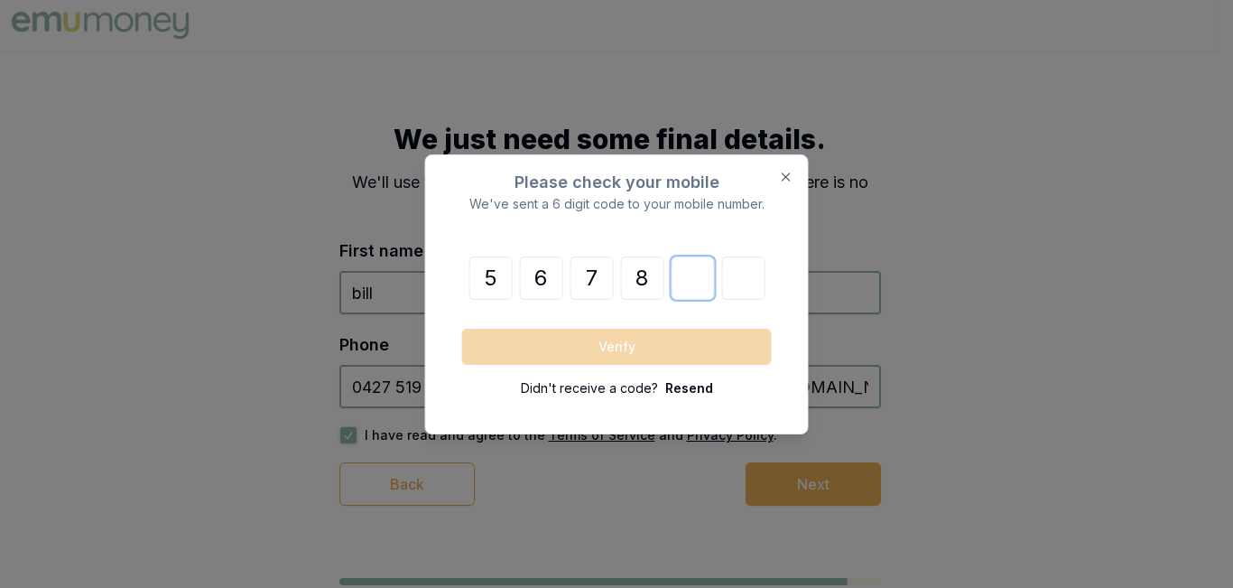
type input "9"
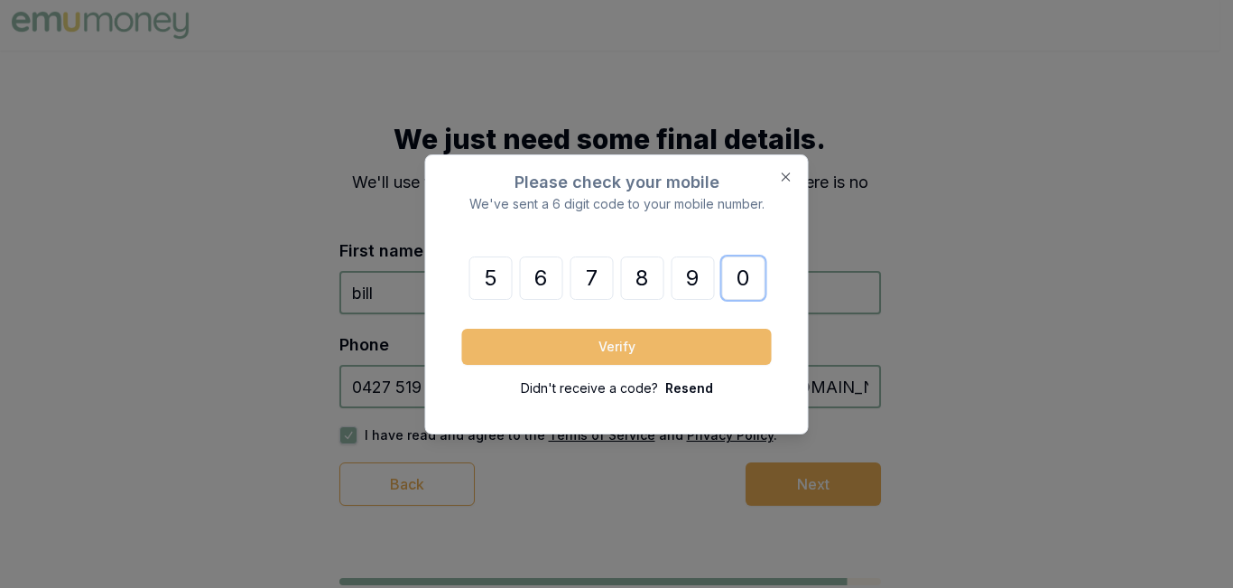
type input "0"
click at [696, 347] on button "Verify" at bounding box center [617, 347] width 310 height 36
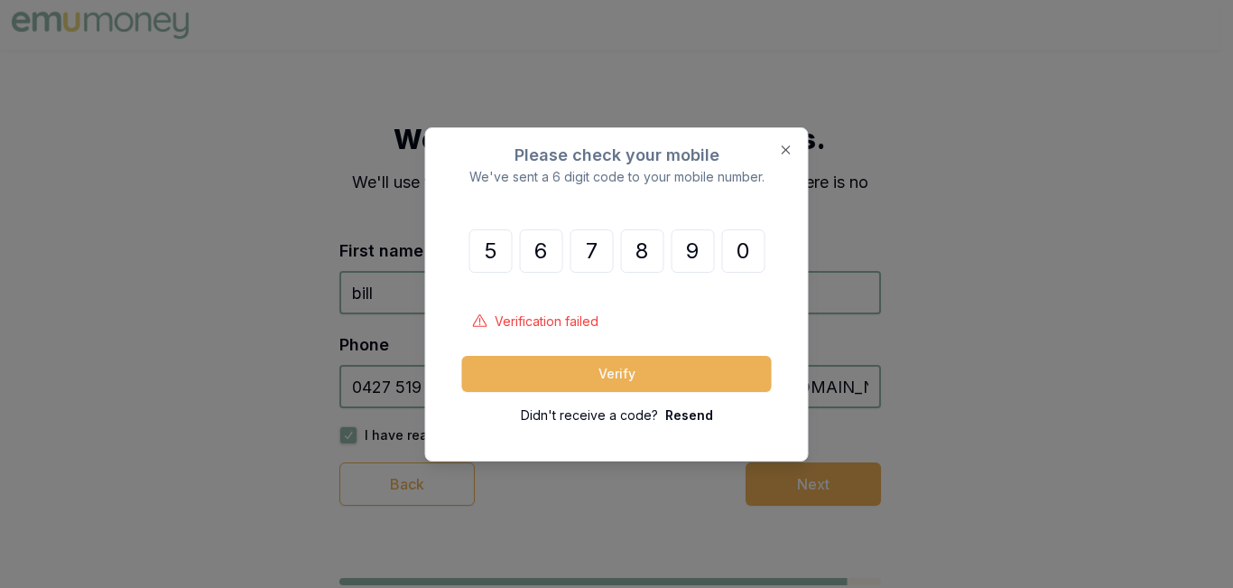
click at [794, 149] on div "Please check your mobile We've sent a 6 digit code to your mobile number. 5 6 7…" at bounding box center [617, 294] width 382 height 332
click at [791, 152] on icon "button" at bounding box center [786, 150] width 14 height 14
